Goal: Task Accomplishment & Management: Use online tool/utility

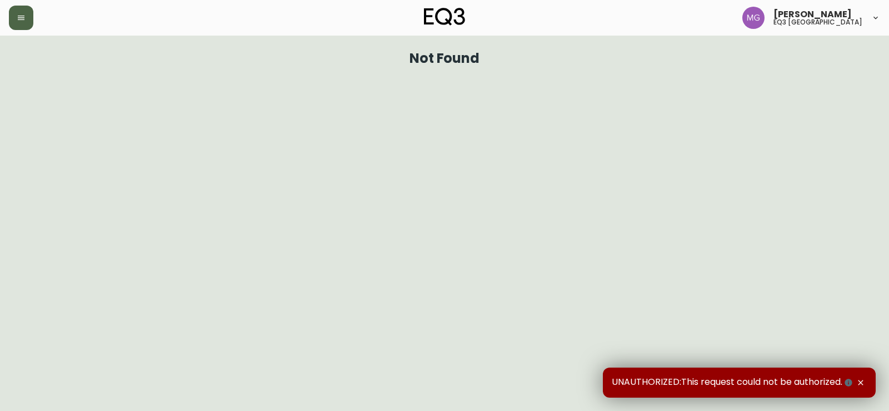
click at [21, 24] on button "button" at bounding box center [21, 18] width 24 height 24
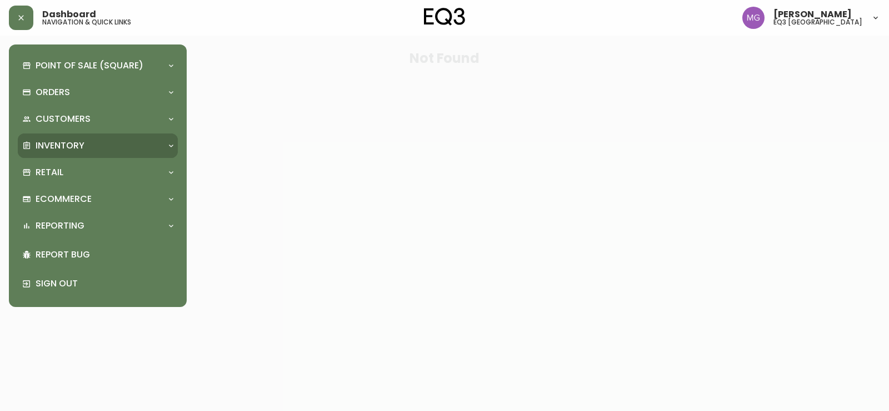
click at [59, 143] on p "Inventory" at bounding box center [60, 146] width 49 height 12
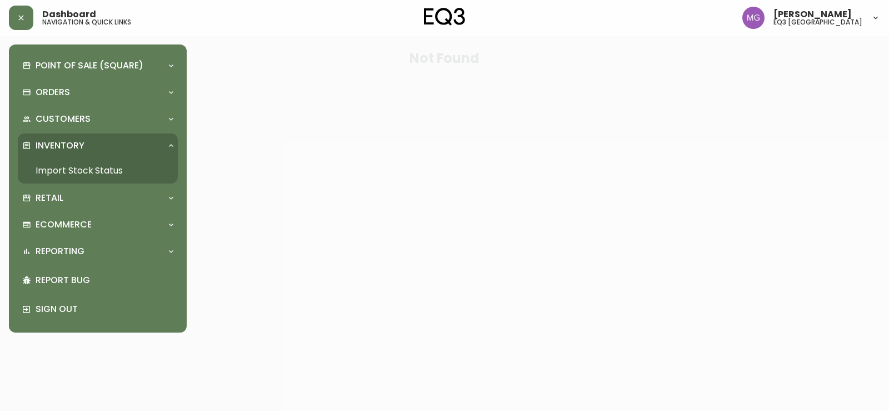
click at [80, 173] on link "Import Stock Status" at bounding box center [98, 171] width 160 height 26
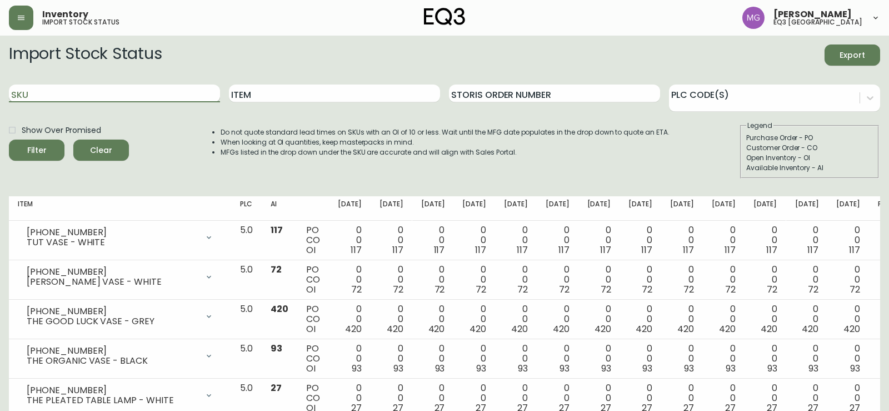
click at [103, 97] on input "SKU" at bounding box center [114, 93] width 211 height 18
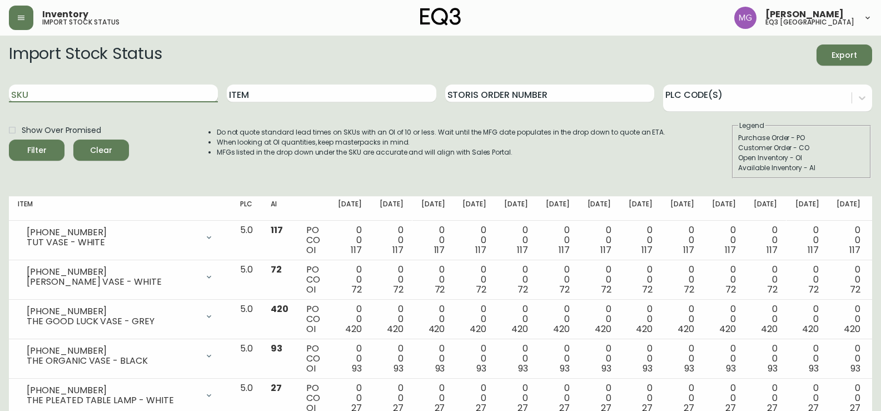
paste input "[PHONE_NUMBER]"
type input "[PHONE_NUMBER]"
click at [9, 140] on button "Filter" at bounding box center [37, 150] width 56 height 21
